Goal: Information Seeking & Learning: Learn about a topic

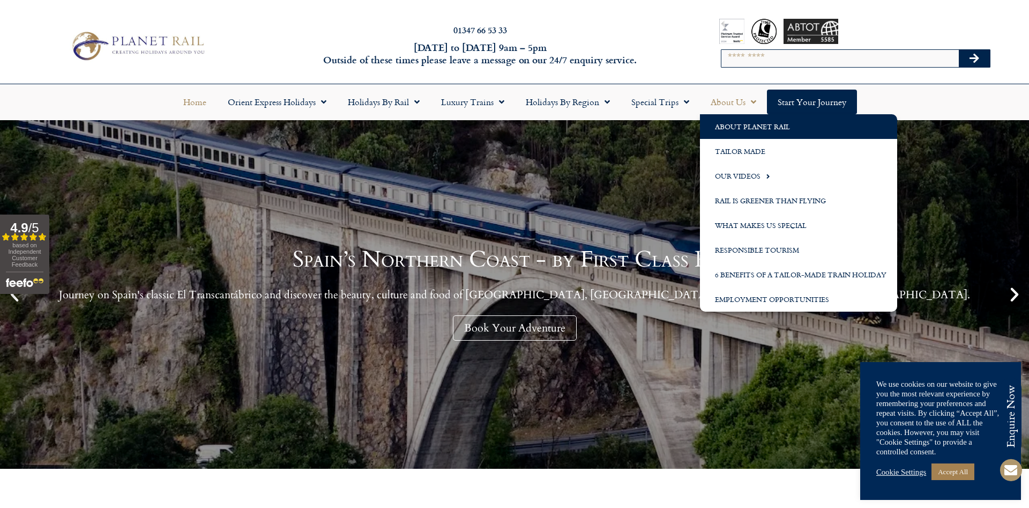
click at [734, 124] on link "About Planet Rail" at bounding box center [798, 126] width 197 height 25
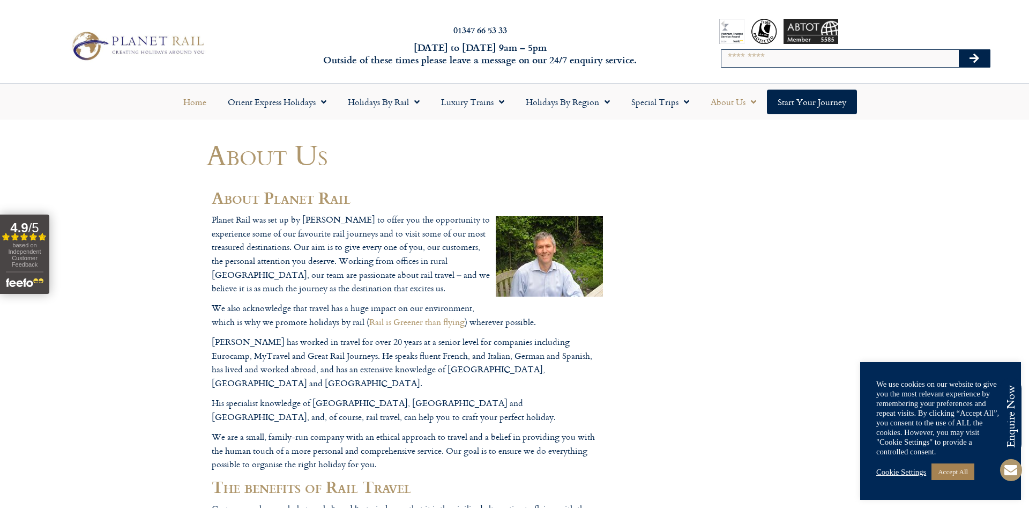
click at [198, 108] on link "Home" at bounding box center [195, 102] width 44 height 25
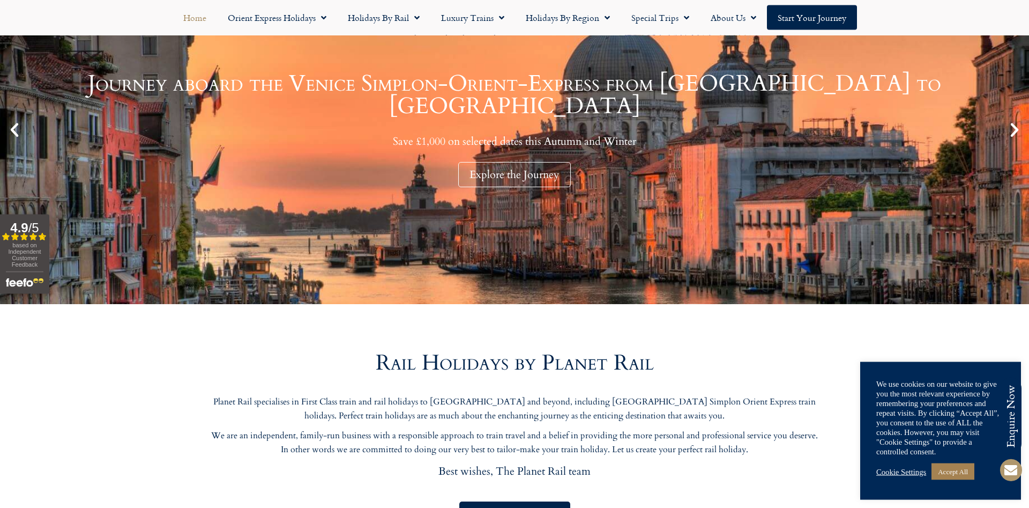
scroll to position [164, 0]
click at [370, 17] on link "Holidays by Rail" at bounding box center [383, 17] width 93 height 25
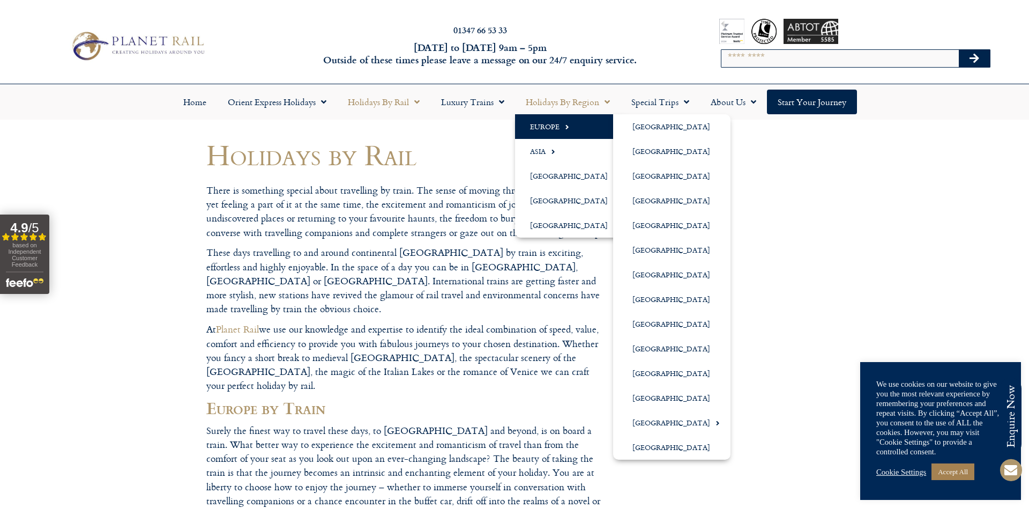
click at [551, 124] on link "Europe" at bounding box center [571, 126] width 113 height 25
click at [645, 222] on link "[GEOGRAPHIC_DATA]" at bounding box center [671, 225] width 117 height 25
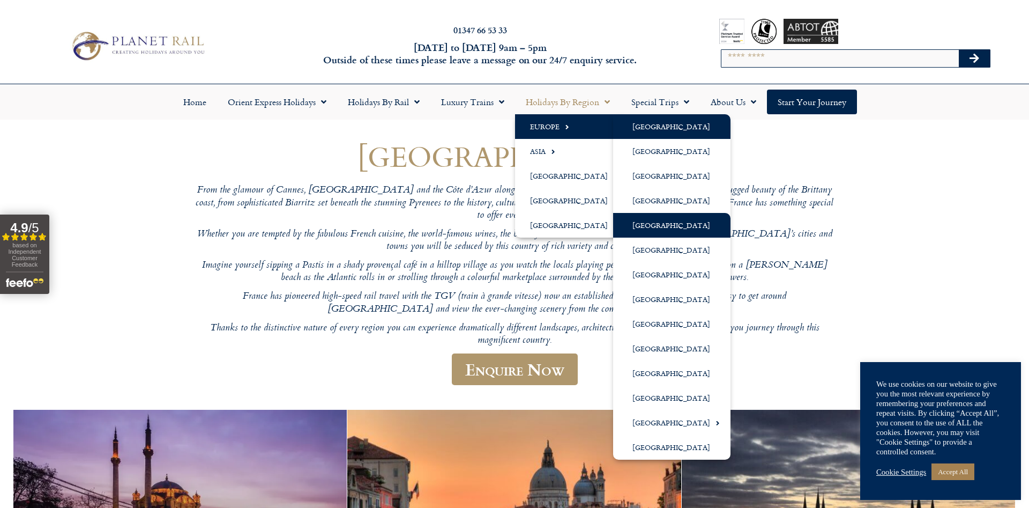
click at [629, 128] on link "[GEOGRAPHIC_DATA]" at bounding box center [671, 126] width 117 height 25
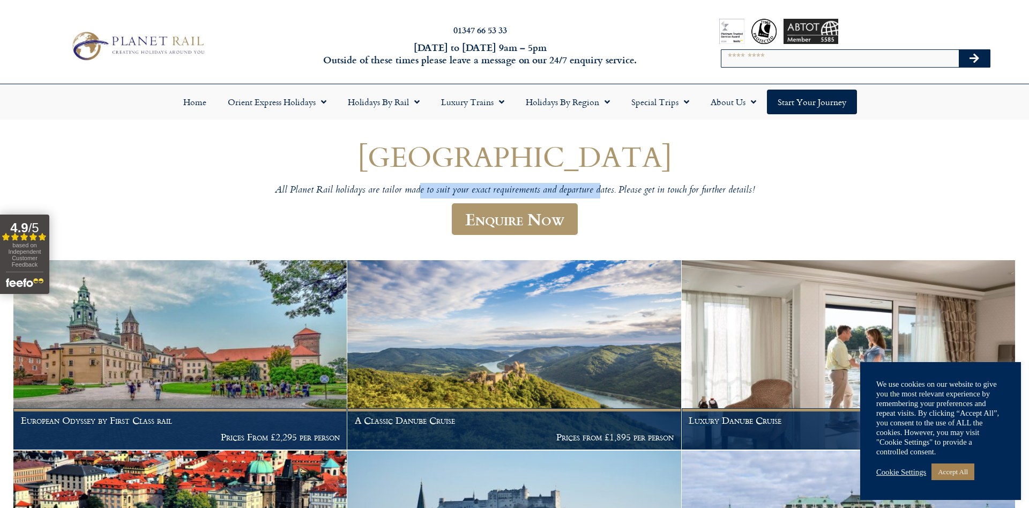
drag, startPoint x: 421, startPoint y: 189, endPoint x: 600, endPoint y: 194, distance: 178.6
click at [600, 194] on p "All Planet Rail holidays are tailor made to suit your exact requirements and de…" at bounding box center [514, 190] width 643 height 12
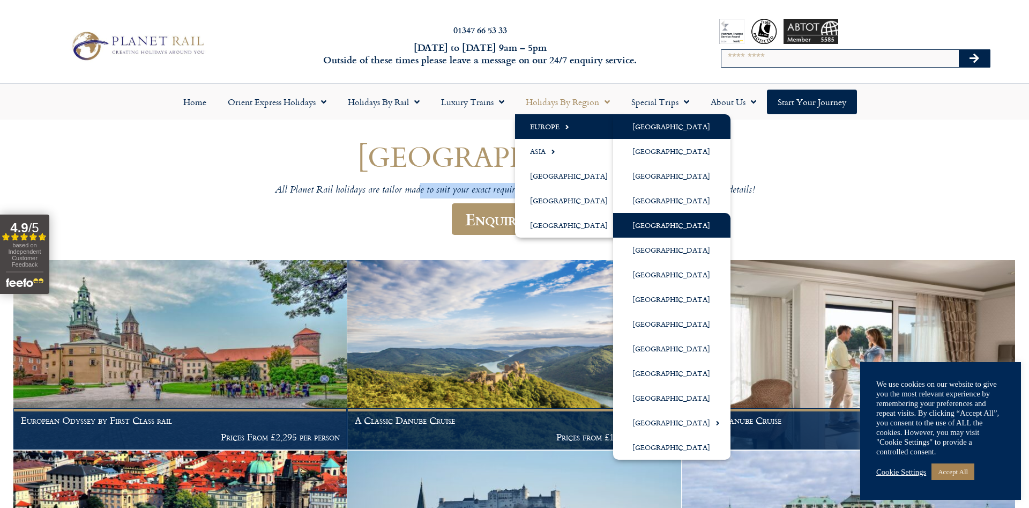
click at [648, 228] on link "[GEOGRAPHIC_DATA]" at bounding box center [671, 225] width 117 height 25
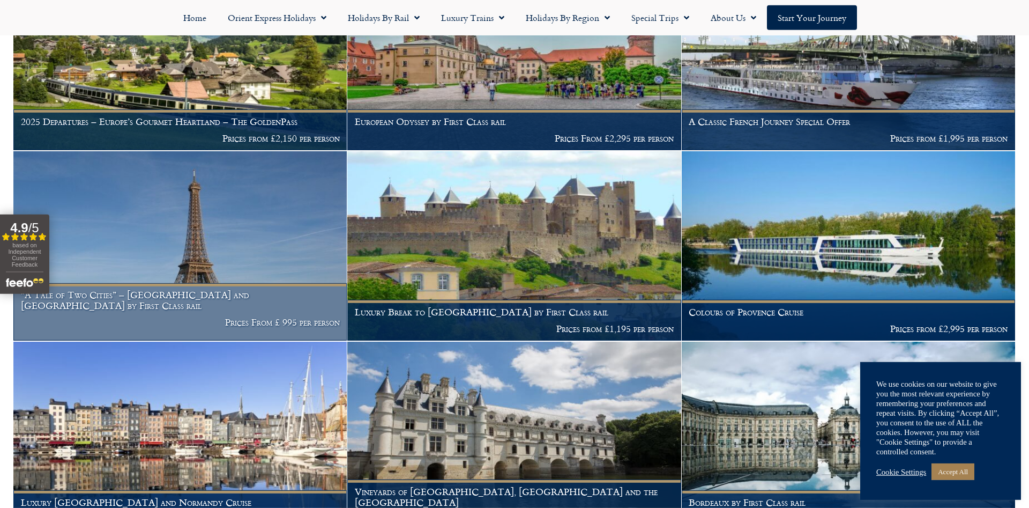
scroll to position [765, 0]
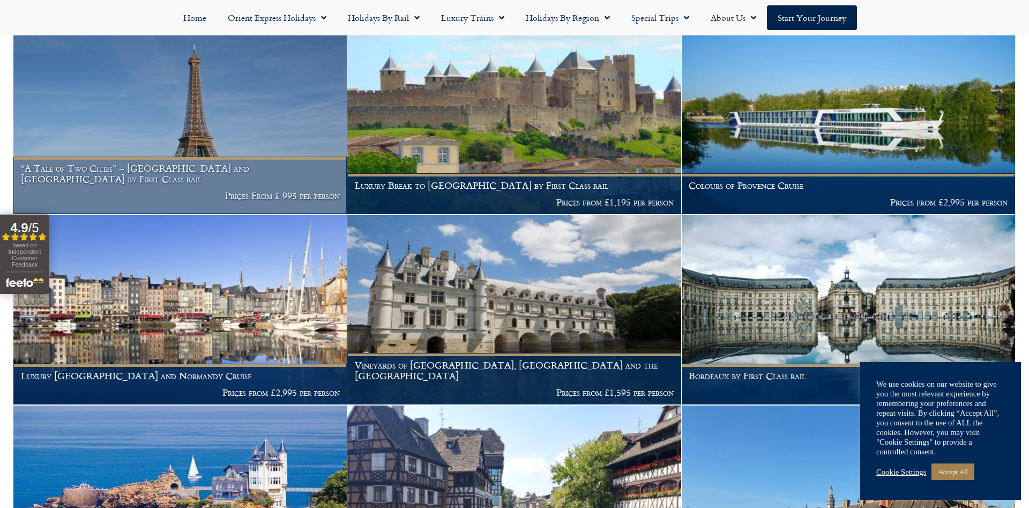
click at [251, 163] on h1 "“A Tale of Two Cities” – [GEOGRAPHIC_DATA] and [GEOGRAPHIC_DATA] by First Class…" at bounding box center [180, 173] width 319 height 21
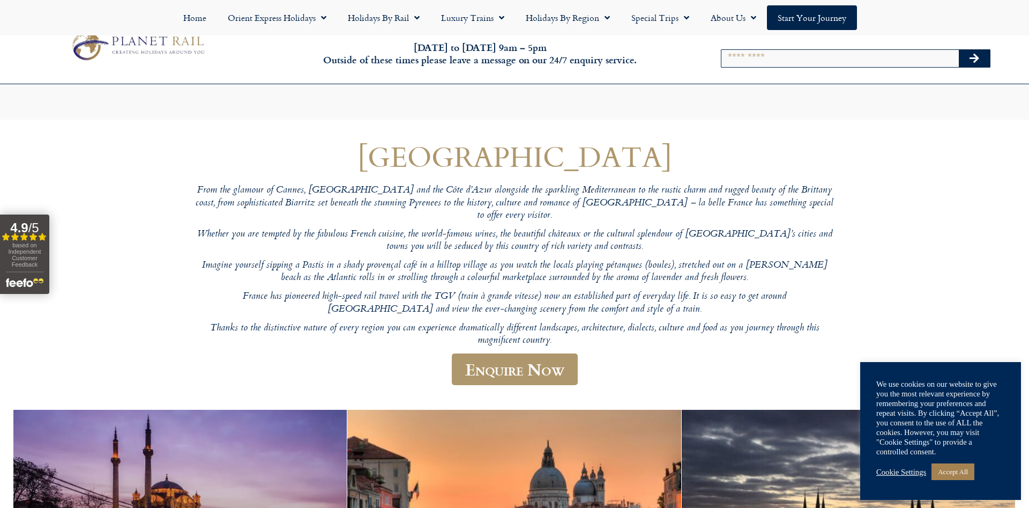
scroll to position [765, 0]
